Goal: Task Accomplishment & Management: Manage account settings

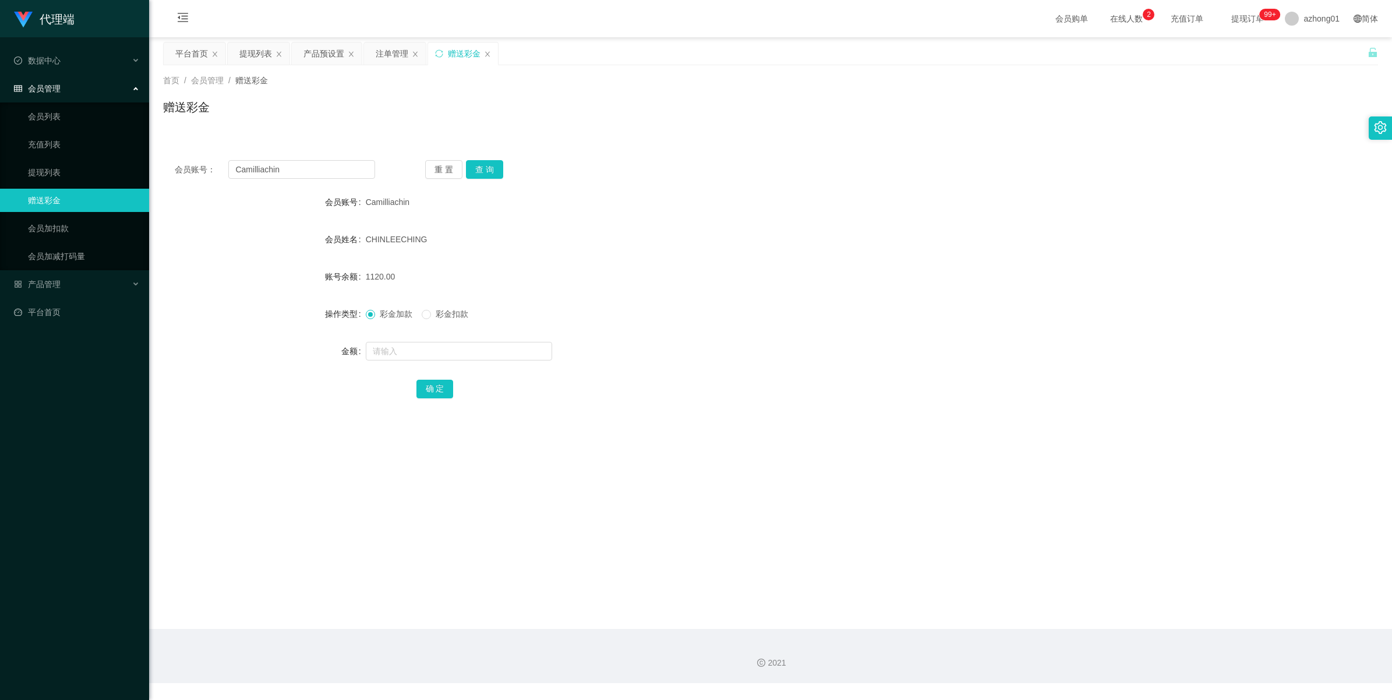
click at [199, 172] on div "会员账号： Camilliachin" at bounding box center [275, 169] width 200 height 19
click at [478, 175] on button "查 询" at bounding box center [484, 169] width 37 height 19
click at [478, 175] on div "重 置 查 询" at bounding box center [525, 169] width 200 height 19
click at [478, 175] on button "查 询" at bounding box center [484, 169] width 37 height 19
click at [478, 175] on div "重 置 查 询" at bounding box center [525, 169] width 200 height 19
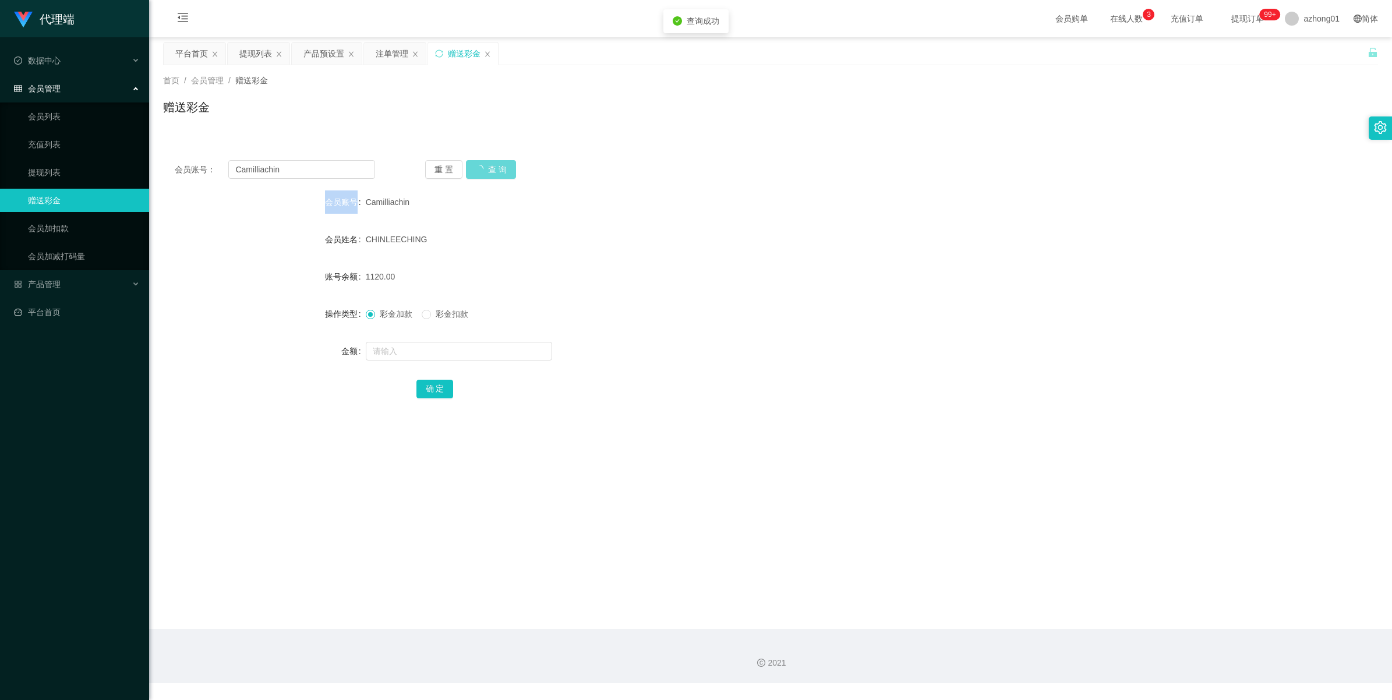
click at [478, 175] on div "重 置 查 询" at bounding box center [525, 169] width 200 height 19
drag, startPoint x: 300, startPoint y: 171, endPoint x: 176, endPoint y: 166, distance: 123.6
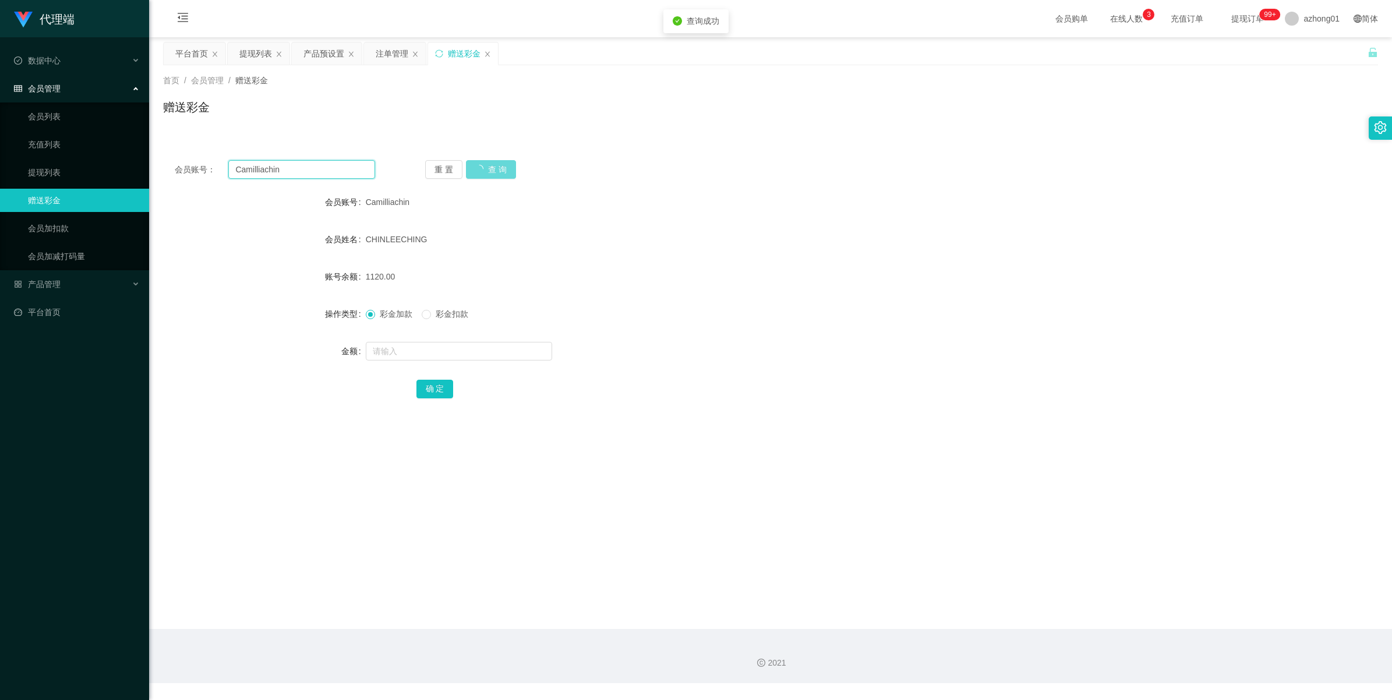
click at [176, 166] on div "会员账号： Camilliachin" at bounding box center [275, 169] width 200 height 19
click at [375, 56] on div "注单管理" at bounding box center [395, 54] width 62 height 22
click at [397, 59] on div "注单管理" at bounding box center [392, 54] width 33 height 22
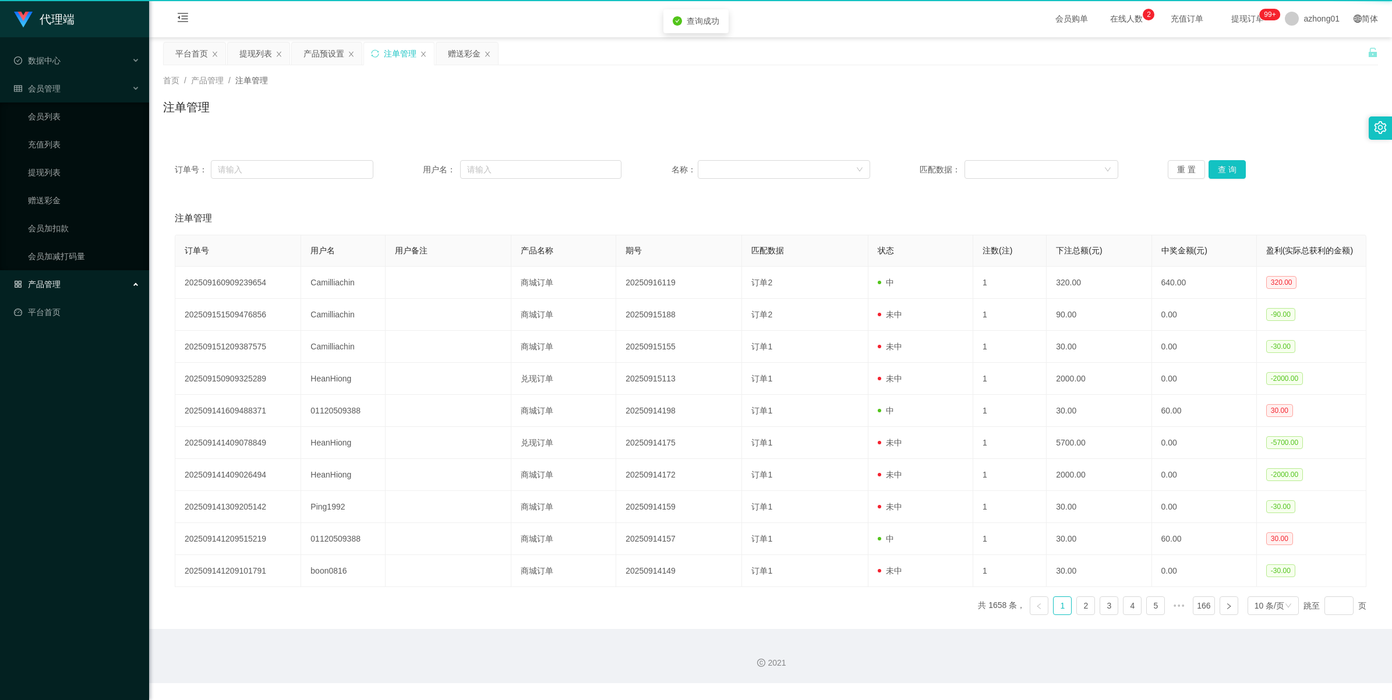
click at [397, 59] on div "注单管理" at bounding box center [400, 54] width 33 height 22
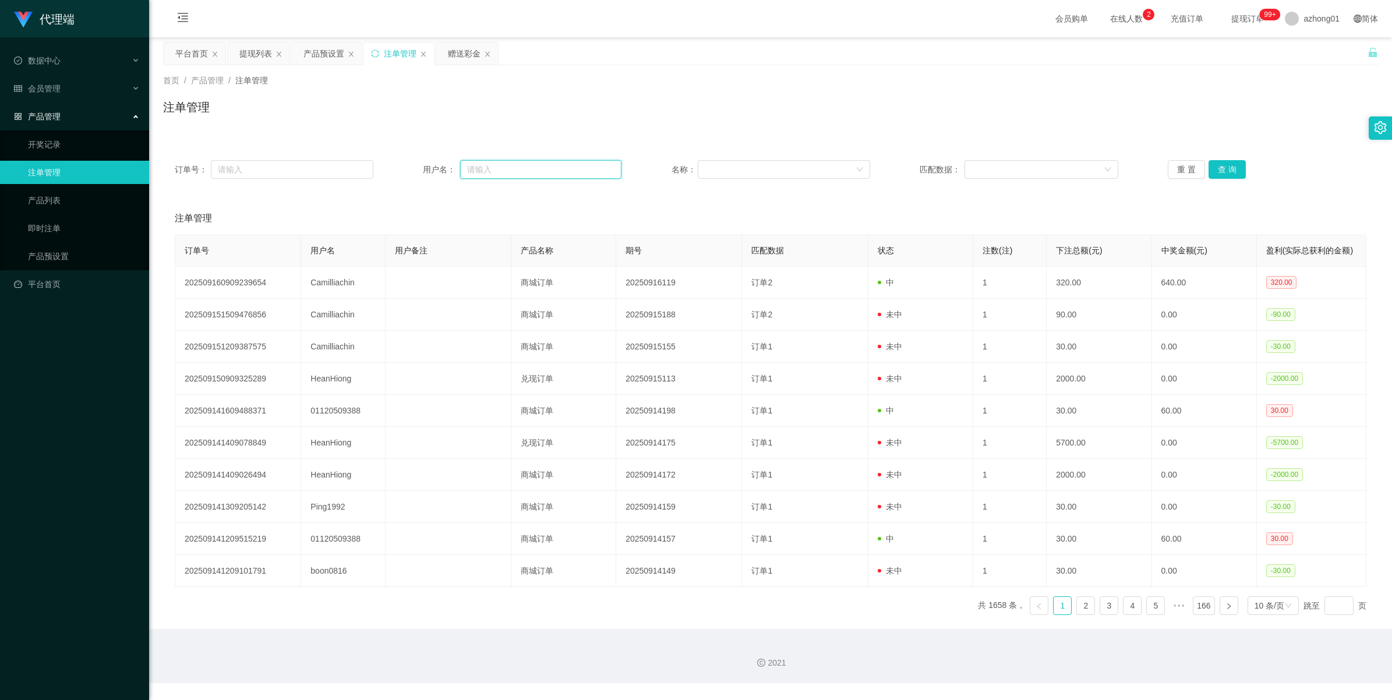
click at [496, 172] on input "text" at bounding box center [540, 169] width 161 height 19
paste input "Camilliachin"
type input "Camilliachin"
click at [1220, 172] on button "查 询" at bounding box center [1227, 169] width 37 height 19
click at [1220, 172] on div "重 置 查 询" at bounding box center [1267, 169] width 199 height 19
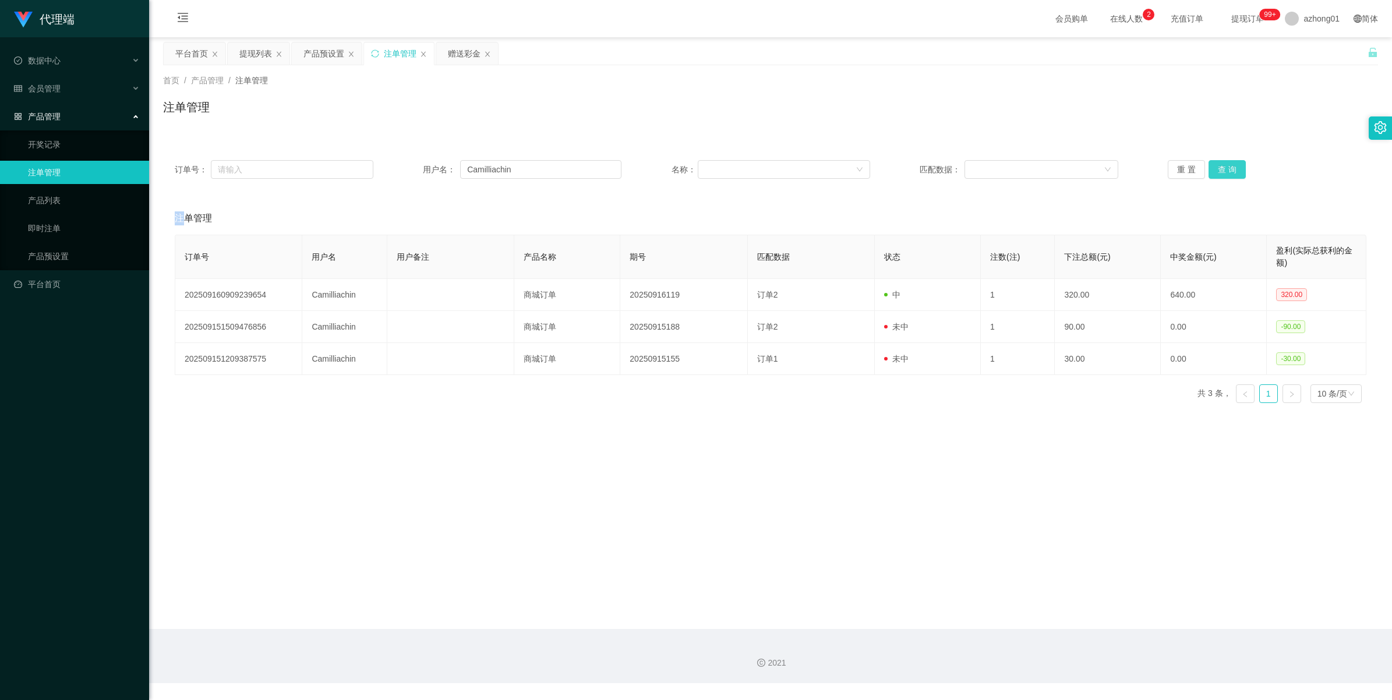
click at [1220, 172] on button "查 询" at bounding box center [1227, 169] width 37 height 19
click at [1220, 172] on div "重 置 查 询" at bounding box center [1267, 169] width 199 height 19
click at [1220, 172] on button "查 询" at bounding box center [1227, 169] width 37 height 19
click at [1216, 172] on button "查 询" at bounding box center [1227, 169] width 37 height 19
click at [1216, 172] on div "重 置 查 询" at bounding box center [1267, 169] width 199 height 19
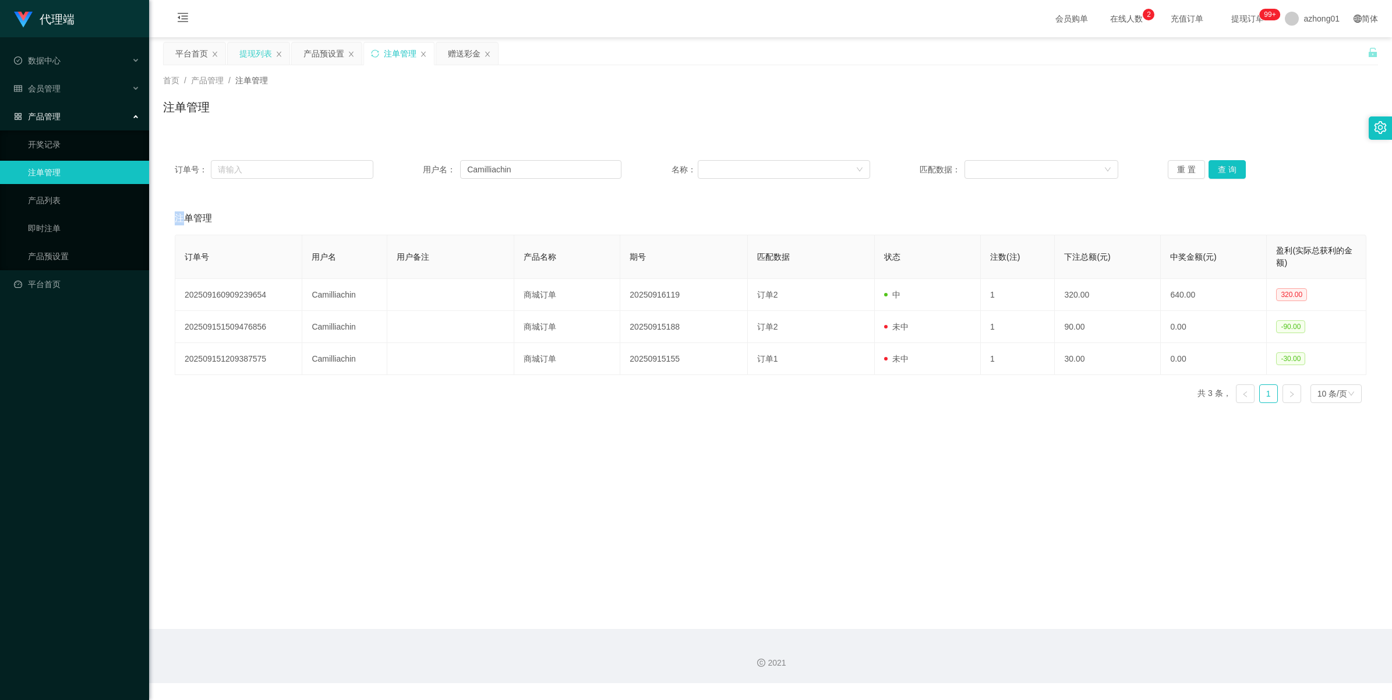
click at [260, 53] on div "提现列表" at bounding box center [255, 54] width 33 height 22
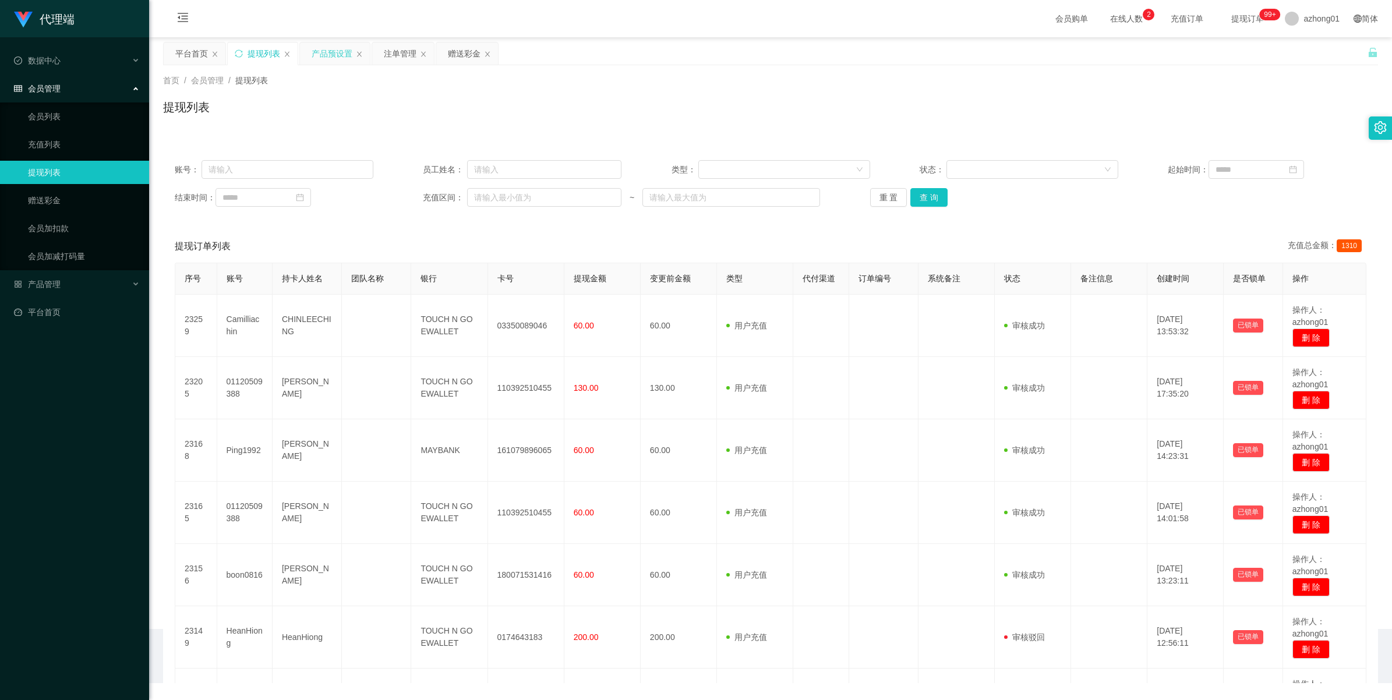
click at [324, 55] on div "产品预设置" at bounding box center [332, 54] width 41 height 22
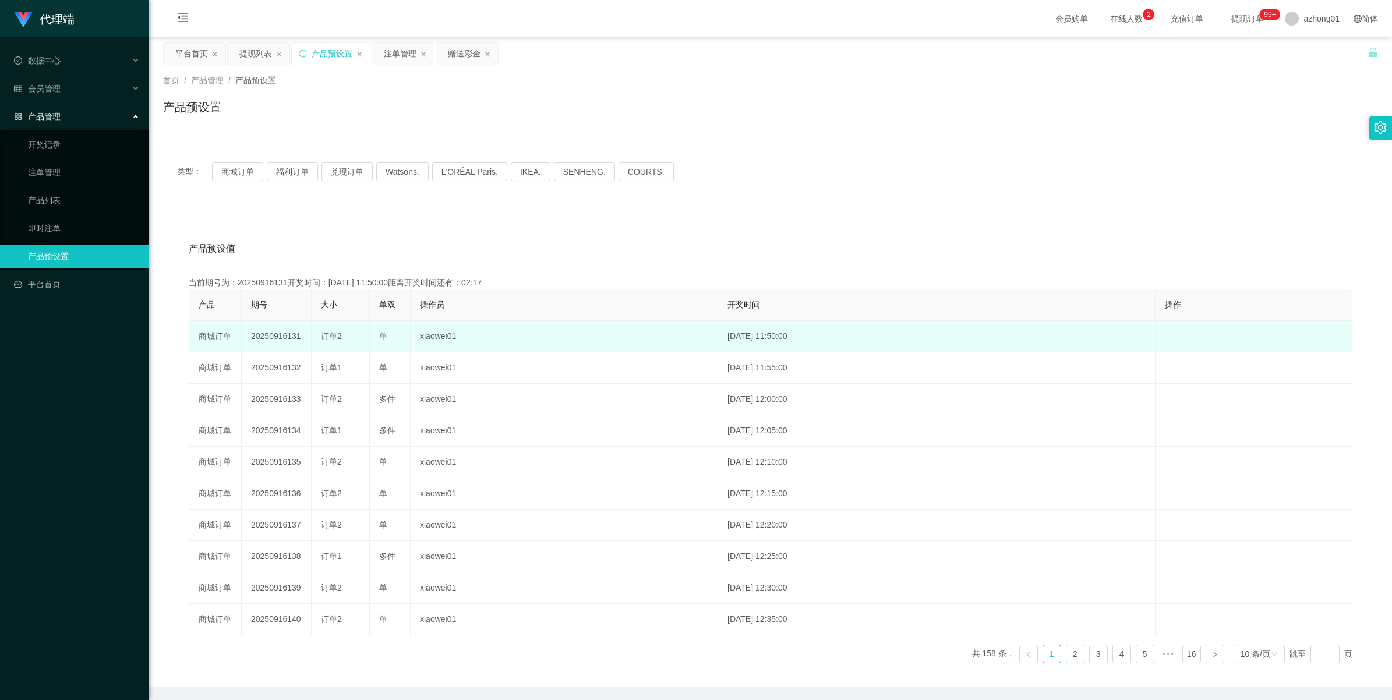
click at [267, 335] on td "20250916131" at bounding box center [277, 336] width 70 height 31
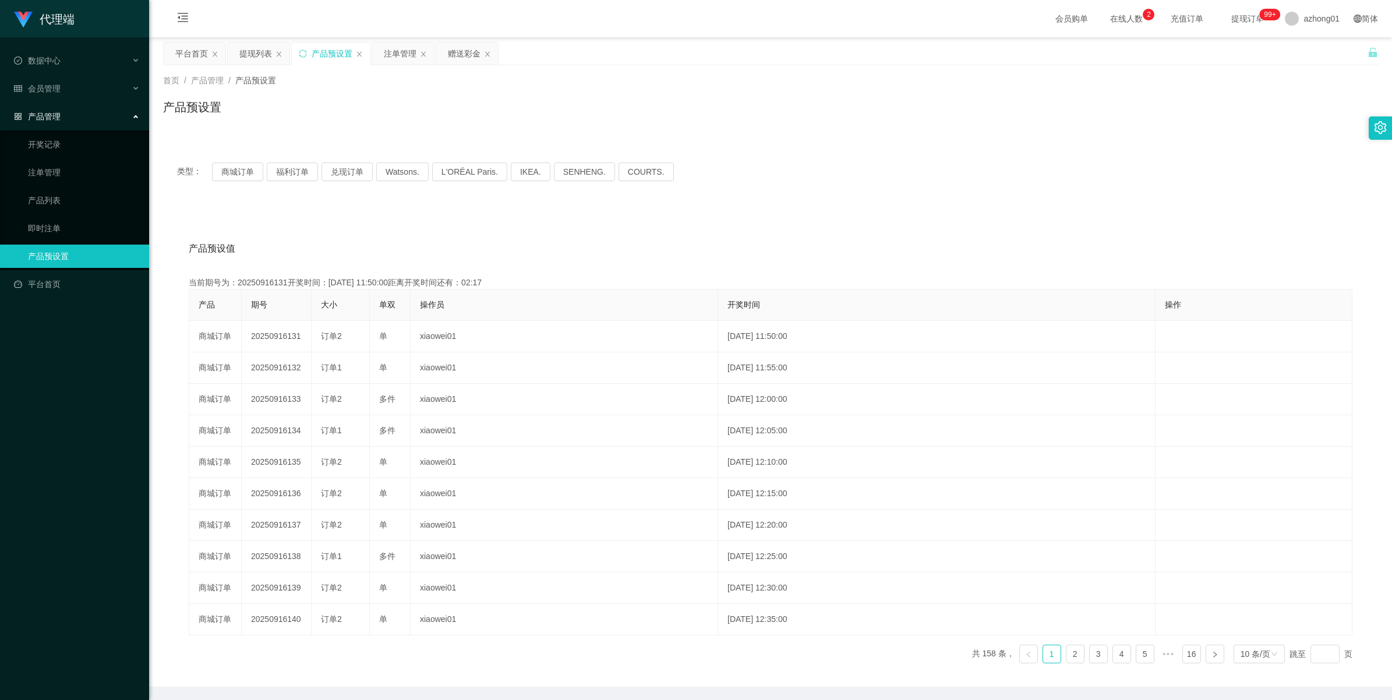
copy td "20250916131"
click at [284, 175] on button "福利订单" at bounding box center [292, 172] width 51 height 19
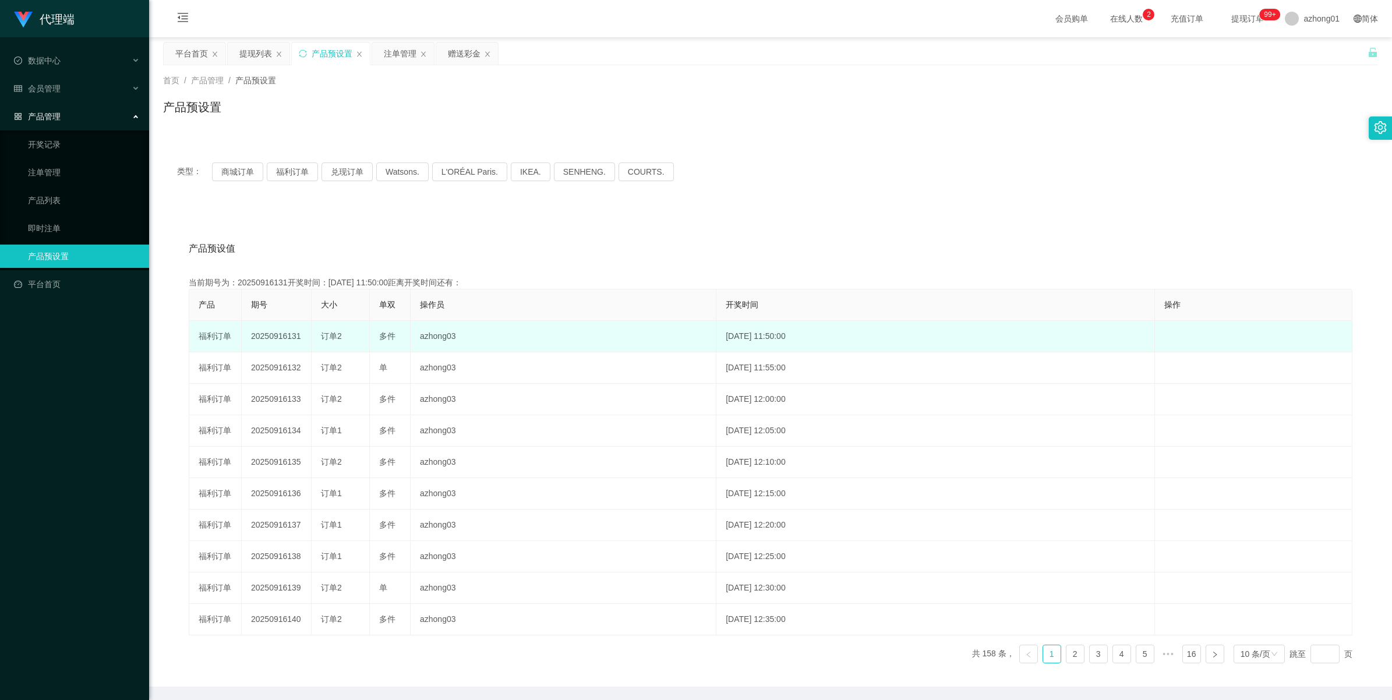
click at [277, 336] on td "20250916131" at bounding box center [277, 336] width 70 height 31
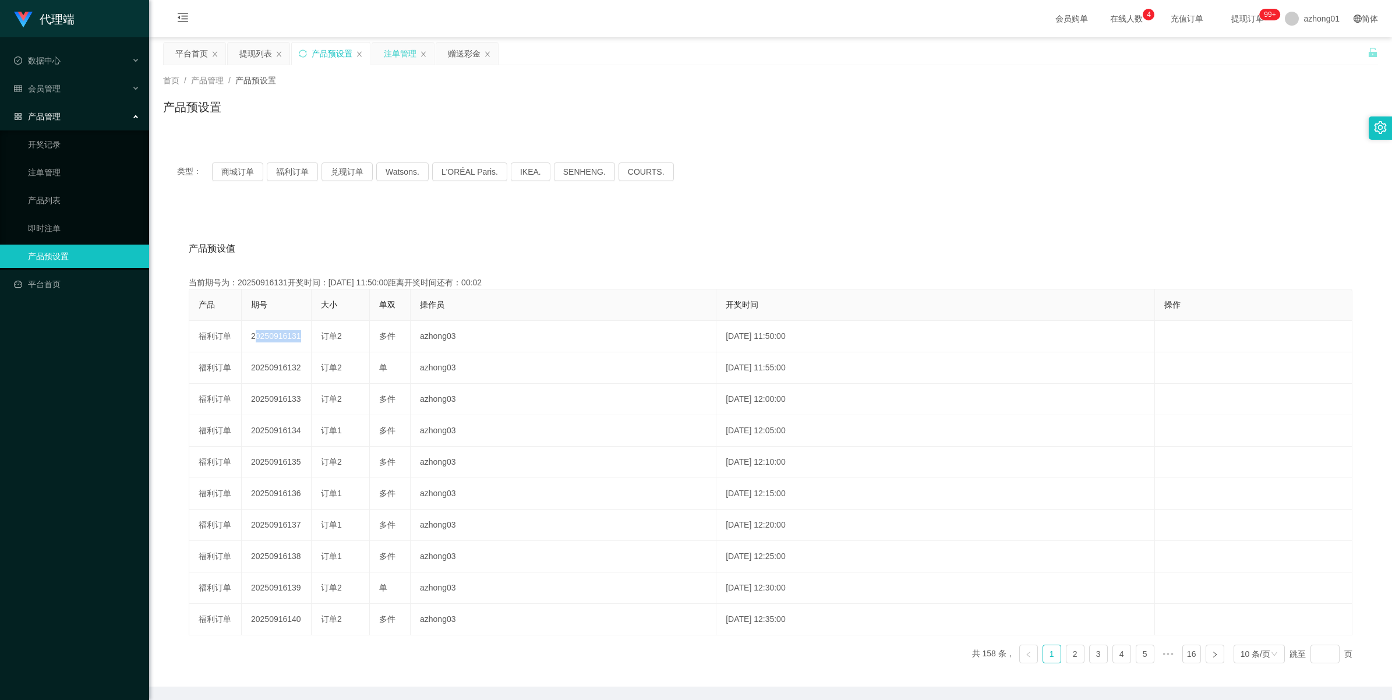
click at [388, 53] on div "注单管理" at bounding box center [400, 54] width 33 height 22
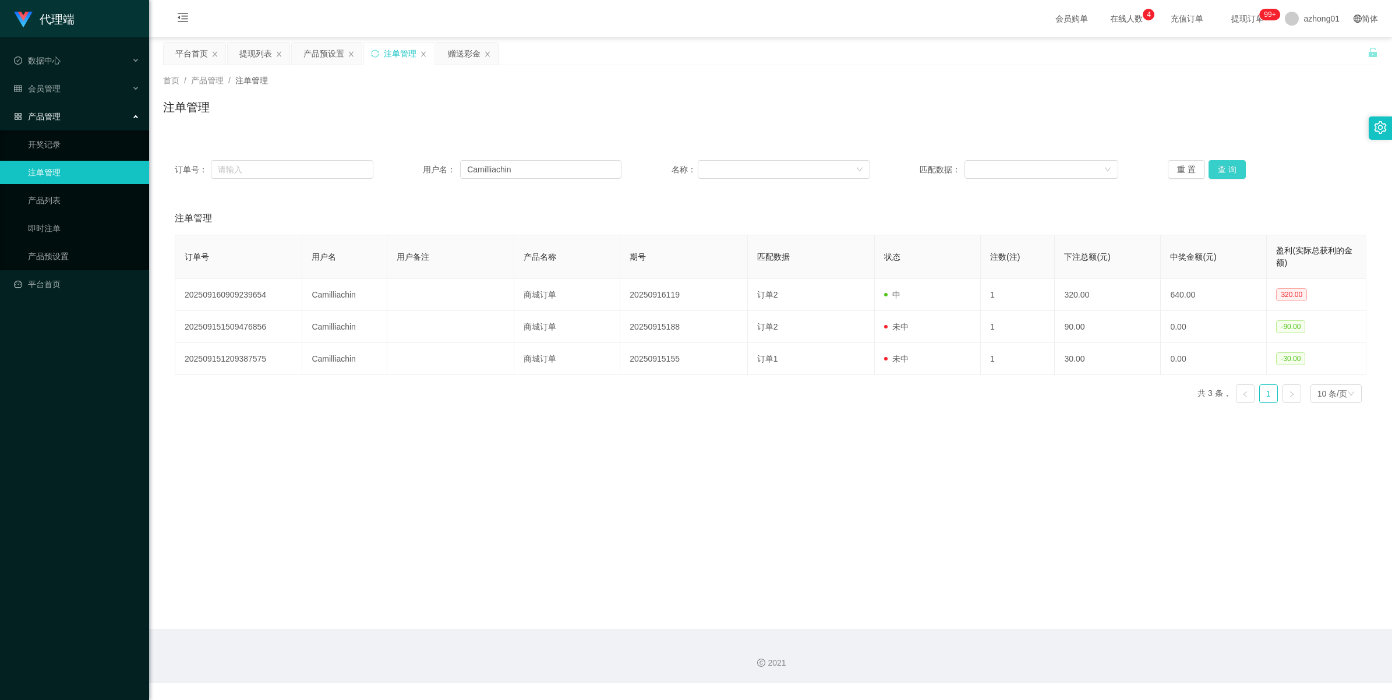
click at [1225, 174] on button "查 询" at bounding box center [1227, 169] width 37 height 19
click at [1225, 174] on div "重 置 查 询" at bounding box center [1267, 169] width 199 height 19
click at [1225, 174] on button "查 询" at bounding box center [1227, 169] width 37 height 19
click at [1225, 174] on div "重 置 查 询" at bounding box center [1267, 169] width 199 height 19
click at [1225, 174] on button "查 询" at bounding box center [1227, 169] width 37 height 19
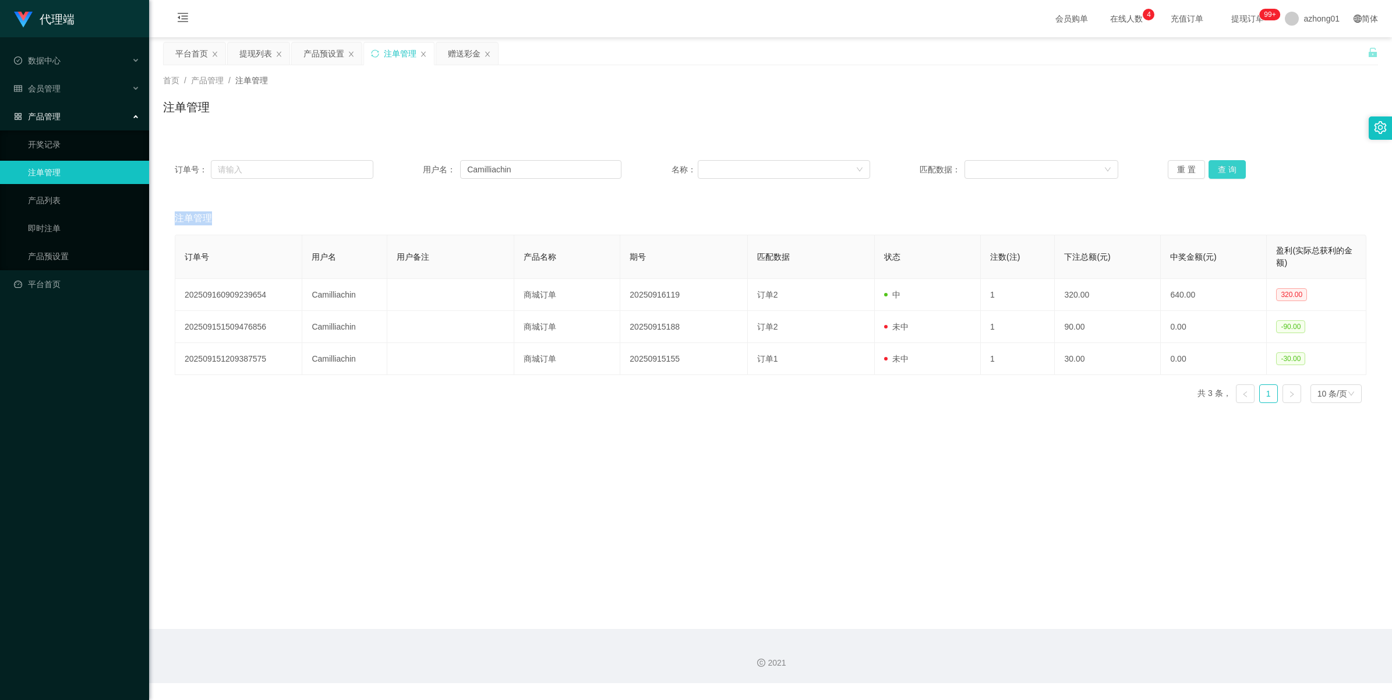
click at [1225, 174] on div "重 置 查 询" at bounding box center [1267, 169] width 199 height 19
click at [1225, 174] on button "查 询" at bounding box center [1227, 169] width 37 height 19
click at [1225, 174] on div "重 置 查 询" at bounding box center [1267, 169] width 199 height 19
